Goal: Obtain resource: Obtain resource

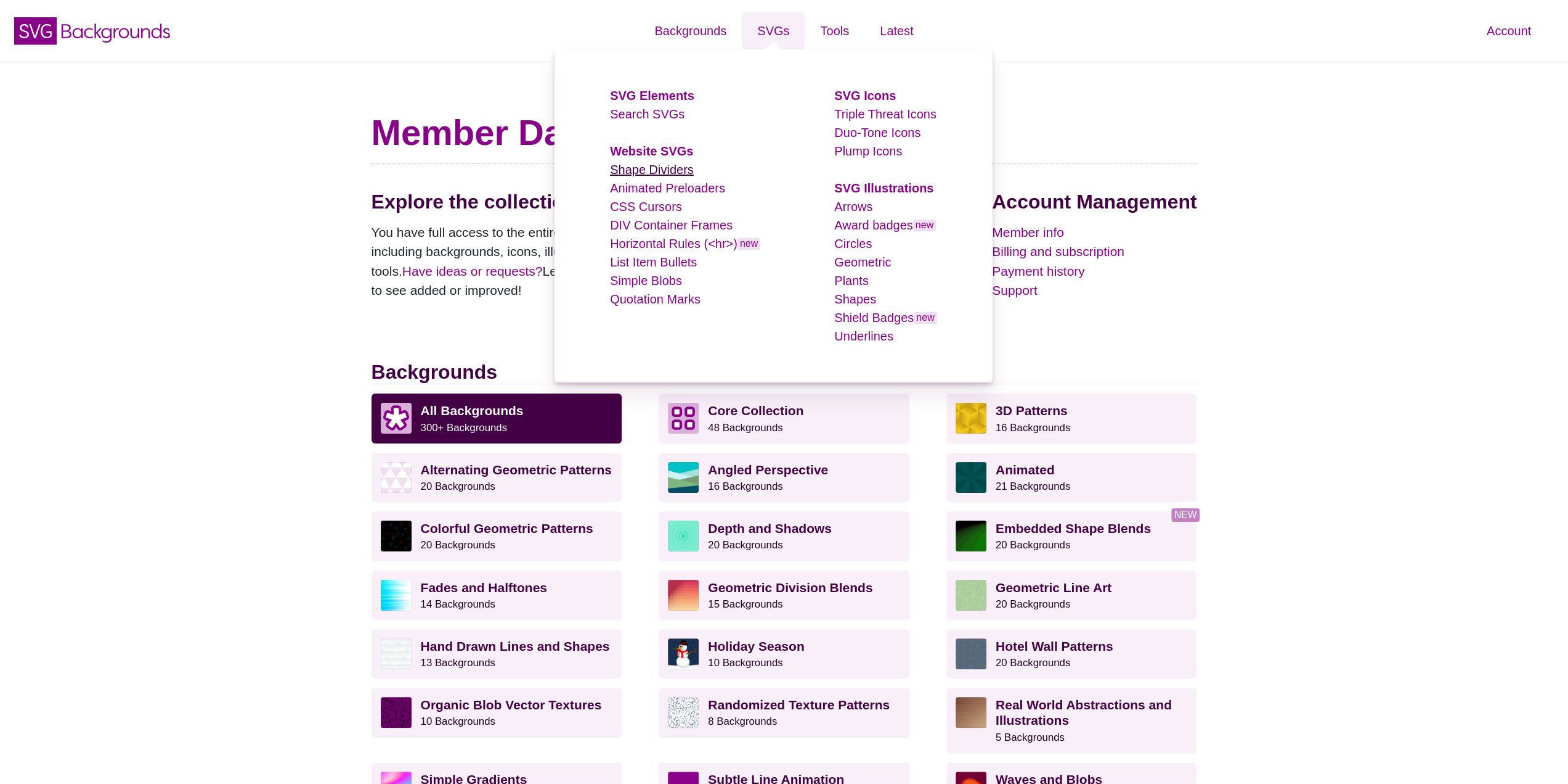
click at [654, 165] on link "Shape Dividers" at bounding box center [652, 170] width 84 height 14
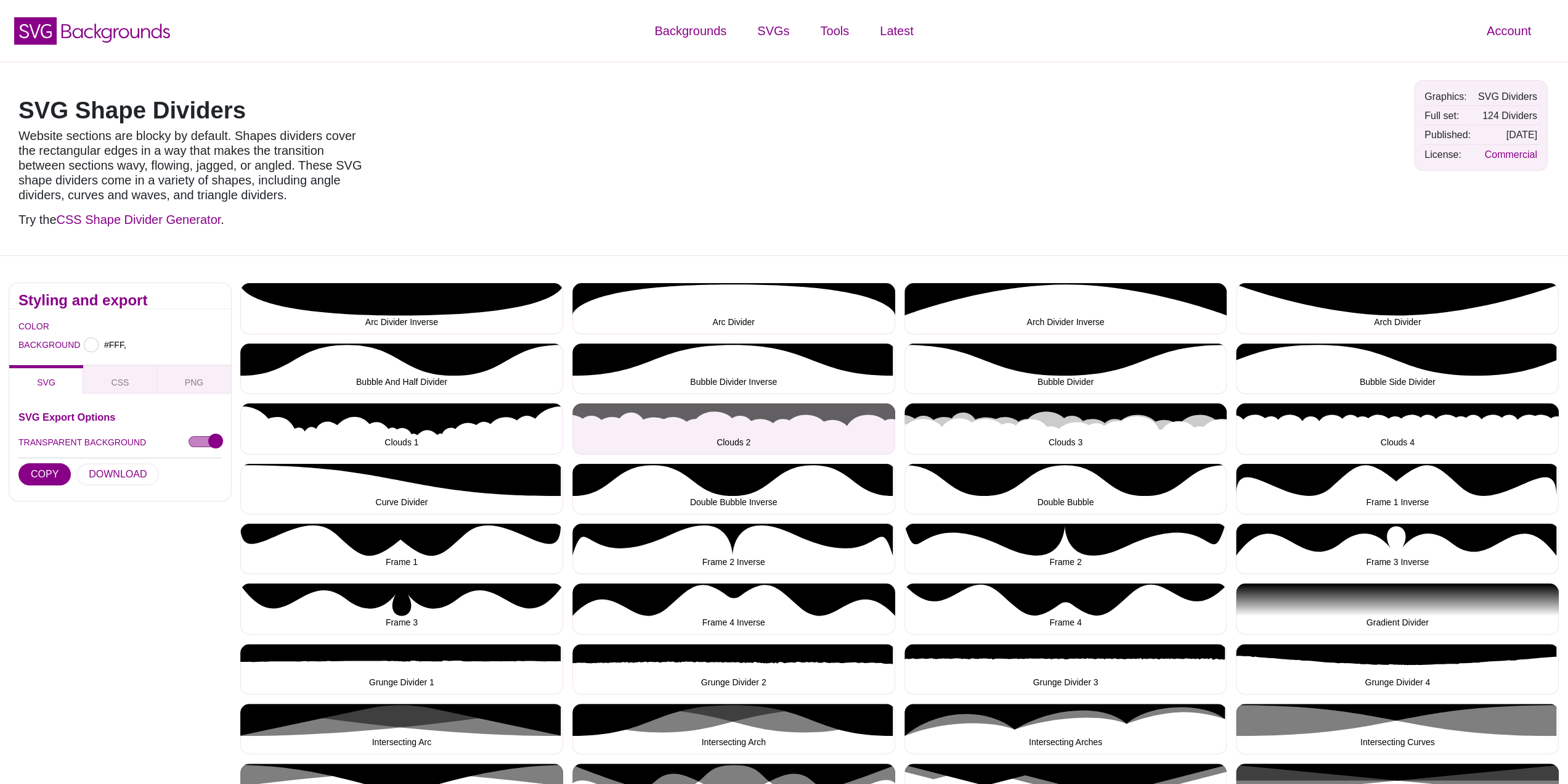
type input "#FFFFFF"
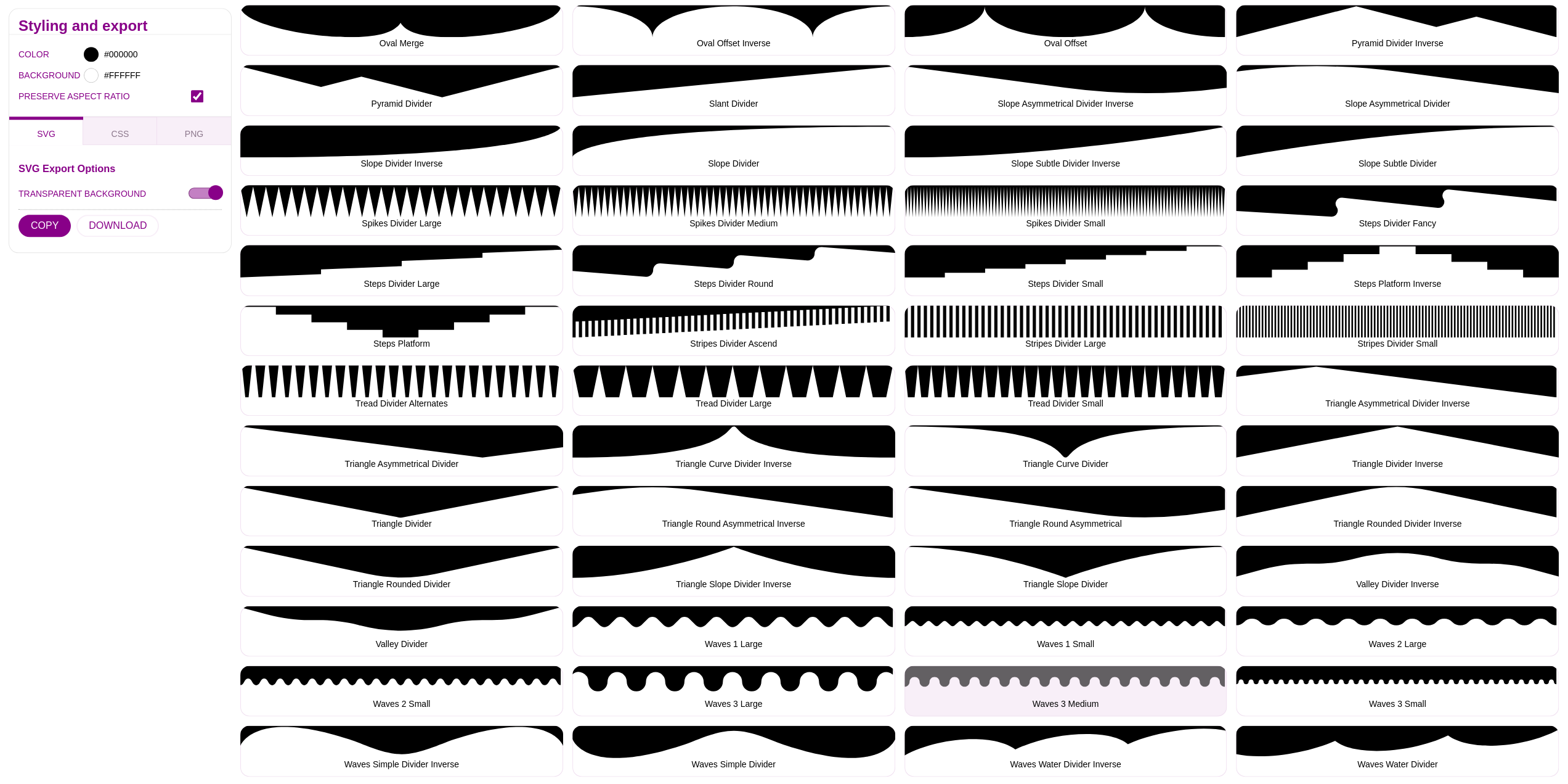
scroll to position [1233, 0]
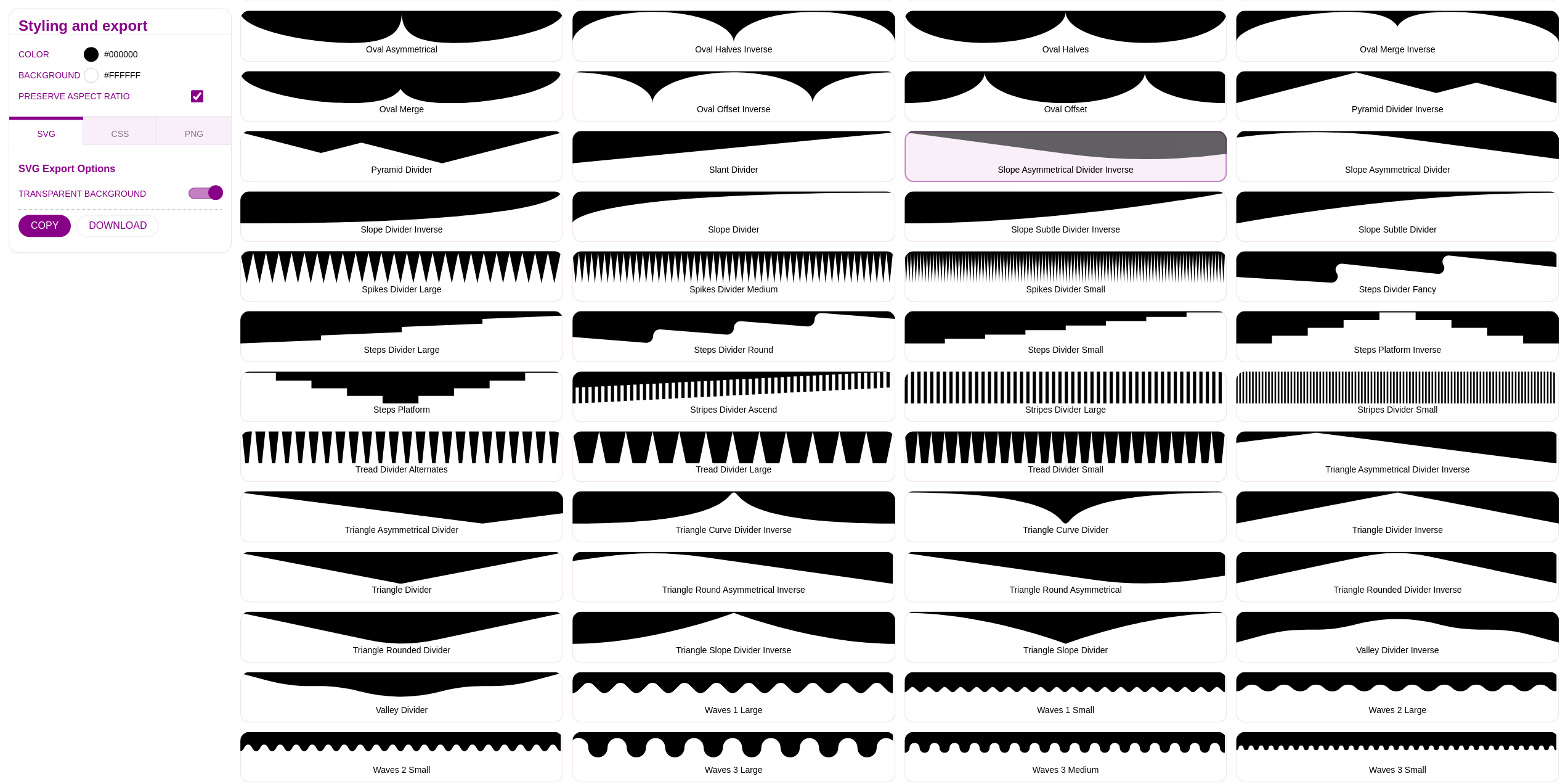
click at [1129, 155] on button "Slope Asymmetrical Divider Inverse" at bounding box center [1066, 156] width 323 height 51
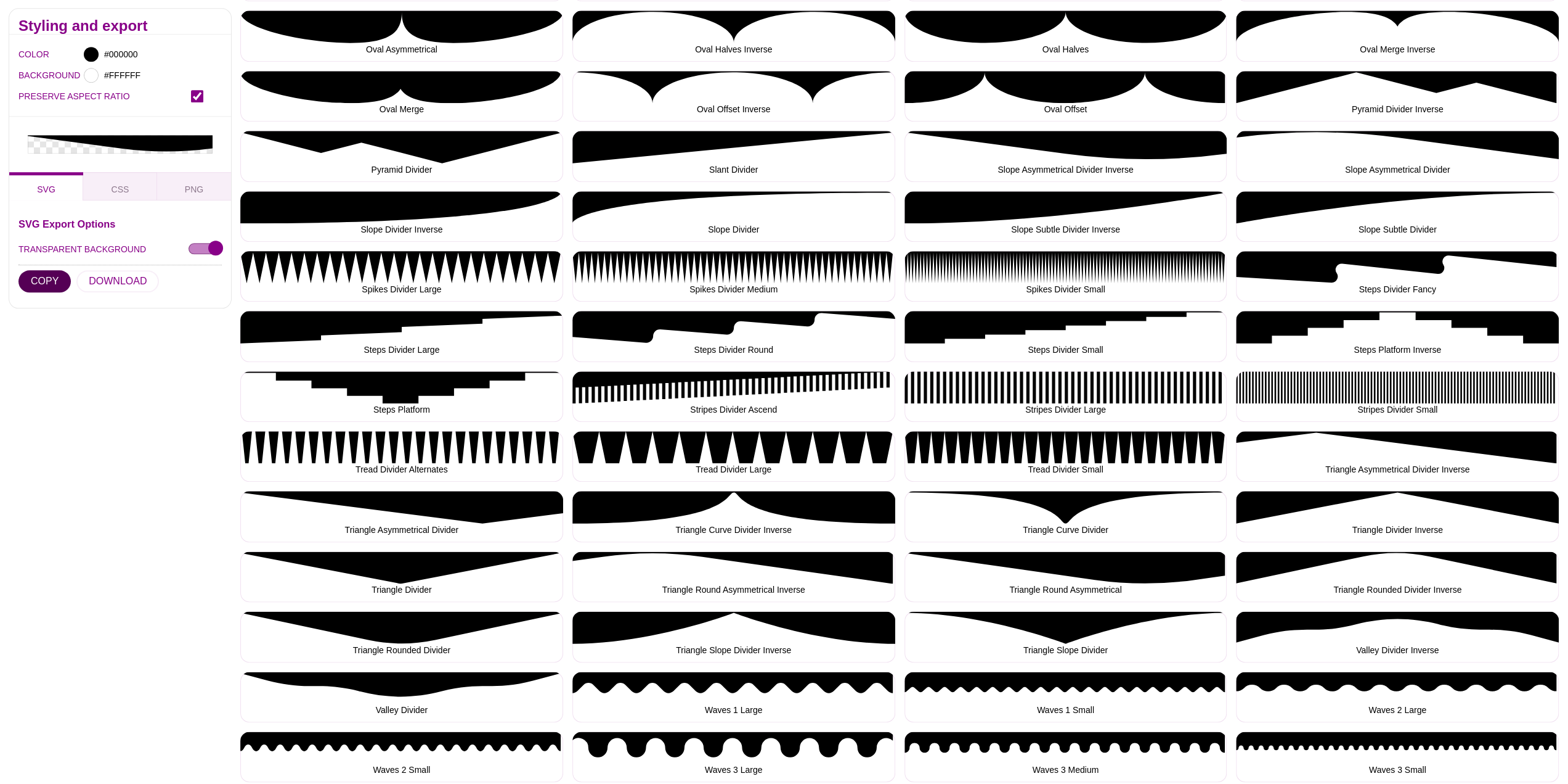
click at [57, 280] on button "COPY" at bounding box center [45, 281] width 52 height 22
click at [125, 275] on button "DOWNLOAD" at bounding box center [117, 281] width 82 height 22
